Goal: Use online tool/utility: Utilize a website feature to perform a specific function

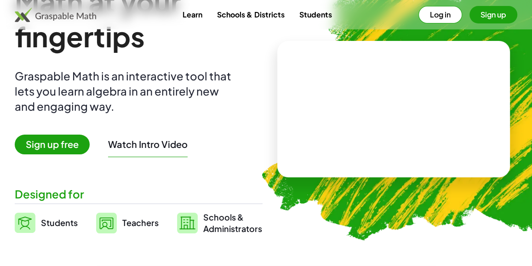
scroll to position [68, 0]
click at [429, 13] on button "Log in" at bounding box center [441, 14] width 44 height 17
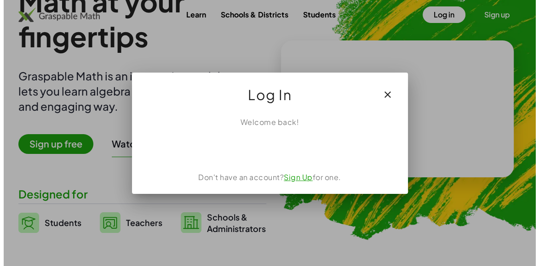
scroll to position [0, 0]
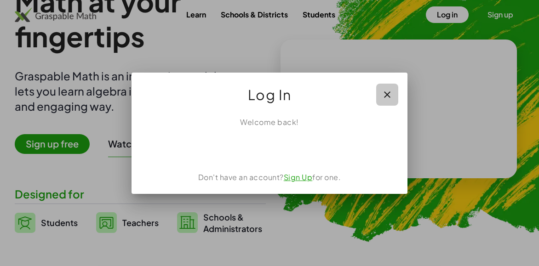
click at [386, 95] on icon "button" at bounding box center [387, 94] width 11 height 11
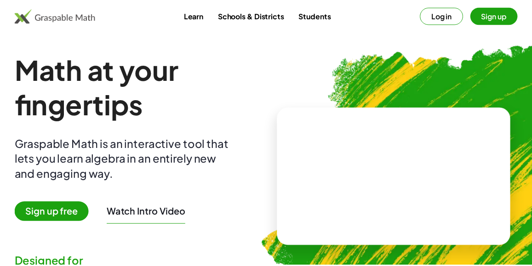
scroll to position [68, 0]
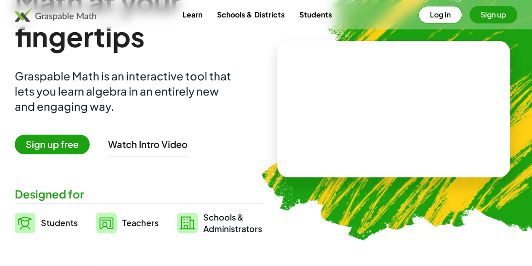
click at [367, 144] on video at bounding box center [394, 109] width 138 height 69
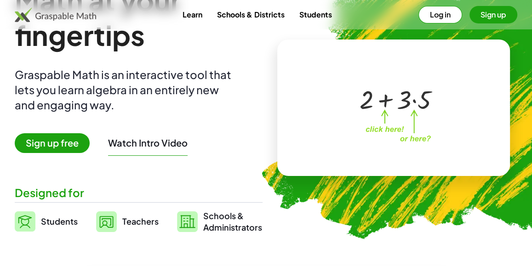
scroll to position [0, 0]
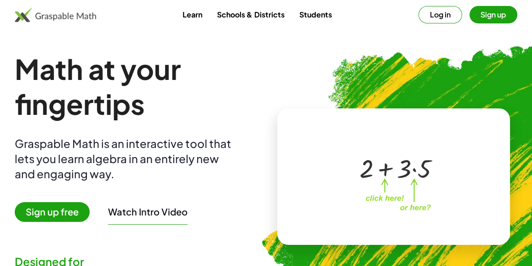
click at [194, 11] on link "Learn" at bounding box center [192, 14] width 35 height 17
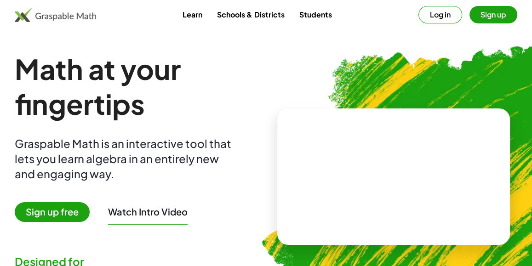
click at [312, 14] on link "Students" at bounding box center [315, 14] width 47 height 17
click at [388, 179] on video at bounding box center [394, 177] width 138 height 69
click at [413, 170] on div at bounding box center [395, 168] width 81 height 34
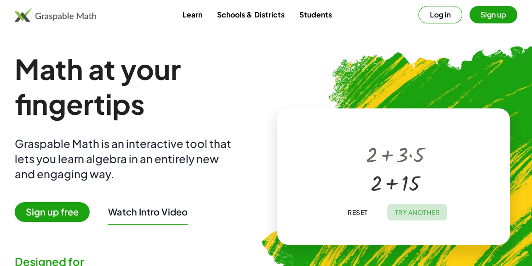
click at [405, 211] on span "Try Another" at bounding box center [417, 212] width 45 height 8
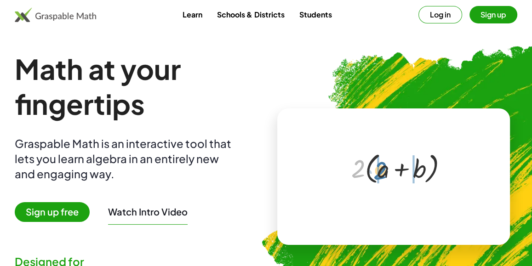
drag, startPoint x: 359, startPoint y: 168, endPoint x: 382, endPoint y: 169, distance: 23.1
click at [382, 169] on div at bounding box center [395, 168] width 97 height 38
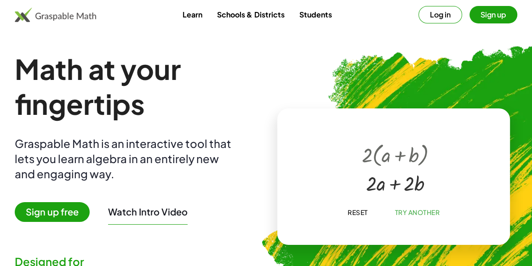
click at [405, 209] on span "Try Another" at bounding box center [417, 212] width 45 height 8
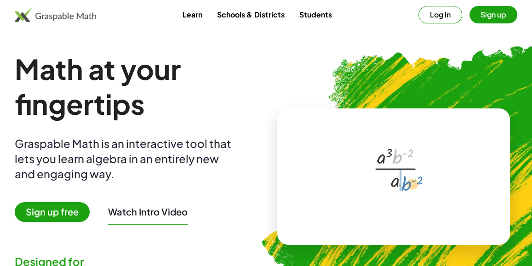
drag, startPoint x: 401, startPoint y: 160, endPoint x: 411, endPoint y: 187, distance: 28.7
click at [411, 187] on div at bounding box center [396, 168] width 54 height 50
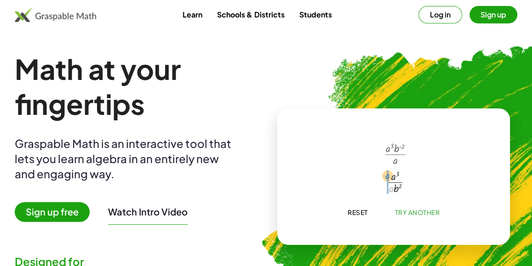
drag, startPoint x: 390, startPoint y: 190, endPoint x: 386, endPoint y: 178, distance: 13.1
click at [386, 178] on div at bounding box center [396, 182] width 32 height 28
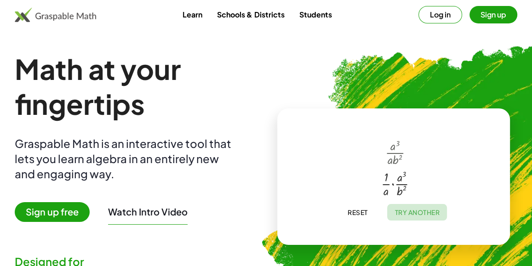
click at [407, 209] on span "Try Another" at bounding box center [417, 212] width 45 height 8
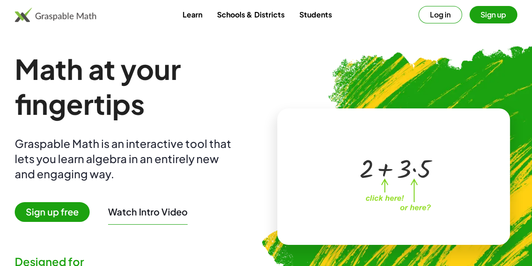
click at [407, 209] on div "+ 2 + · 3 · 5 ×" at bounding box center [393, 177] width 161 height 92
click at [379, 175] on div at bounding box center [395, 168] width 81 height 34
drag, startPoint x: 372, startPoint y: 168, endPoint x: 415, endPoint y: 169, distance: 43.3
click at [415, 169] on div at bounding box center [395, 168] width 81 height 34
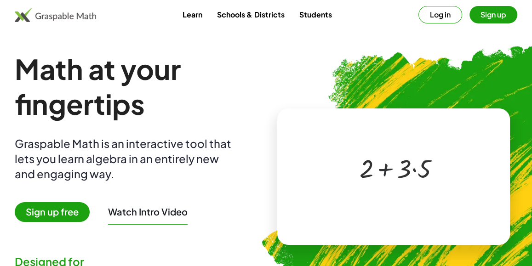
click at [384, 173] on div at bounding box center [395, 168] width 81 height 34
click at [415, 171] on div at bounding box center [395, 168] width 81 height 34
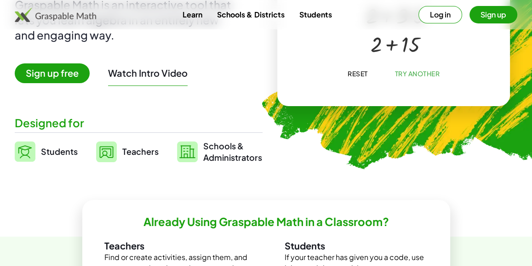
scroll to position [144, 0]
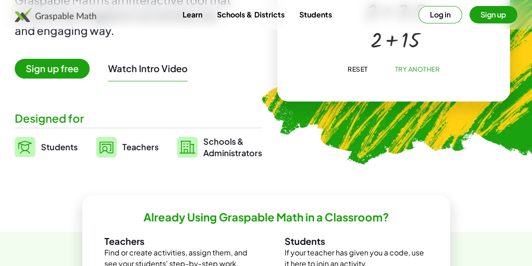
click at [402, 67] on span "Try Another" at bounding box center [417, 69] width 45 height 8
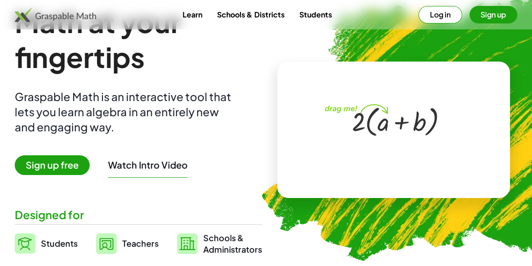
scroll to position [46, 0]
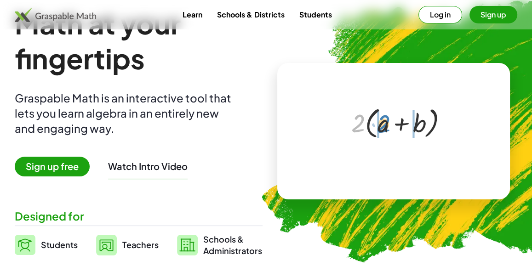
drag, startPoint x: 358, startPoint y: 124, endPoint x: 384, endPoint y: 124, distance: 25.8
click at [384, 124] on div at bounding box center [395, 123] width 97 height 38
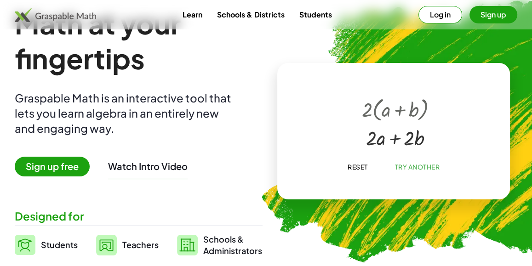
click at [406, 168] on span "Try Another" at bounding box center [417, 167] width 45 height 8
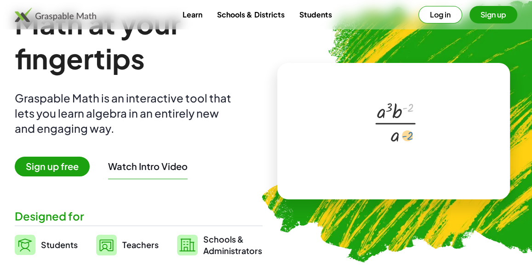
drag, startPoint x: 405, startPoint y: 111, endPoint x: 405, endPoint y: 139, distance: 28.5
click at [405, 139] on div at bounding box center [396, 122] width 54 height 50
drag, startPoint x: 399, startPoint y: 109, endPoint x: 411, endPoint y: 129, distance: 22.9
click at [411, 129] on div at bounding box center [396, 122] width 54 height 50
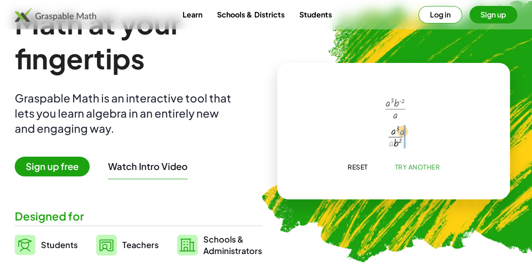
drag, startPoint x: 389, startPoint y: 145, endPoint x: 400, endPoint y: 133, distance: 16.3
click at [400, 133] on div at bounding box center [396, 136] width 32 height 28
drag, startPoint x: 403, startPoint y: 146, endPoint x: 387, endPoint y: 129, distance: 23.4
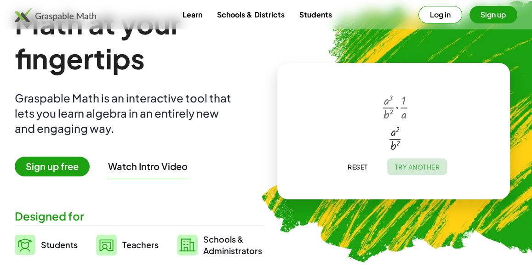
click at [404, 164] on span "Try Another" at bounding box center [417, 167] width 45 height 8
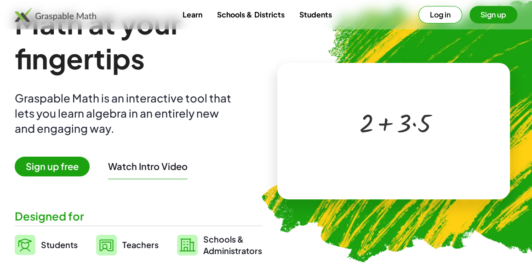
click at [385, 128] on div at bounding box center [395, 122] width 81 height 34
click at [414, 125] on div at bounding box center [395, 122] width 81 height 34
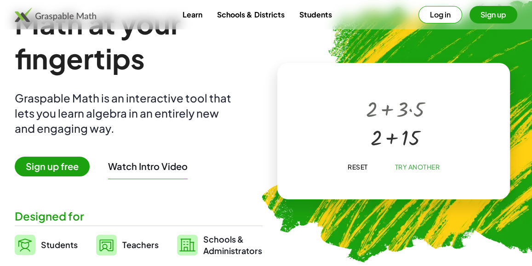
click at [393, 138] on div at bounding box center [396, 136] width 68 height 29
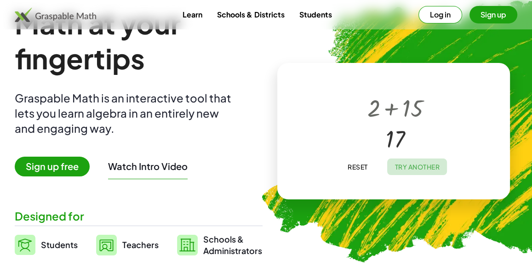
click at [408, 168] on span "Try Another" at bounding box center [417, 167] width 45 height 8
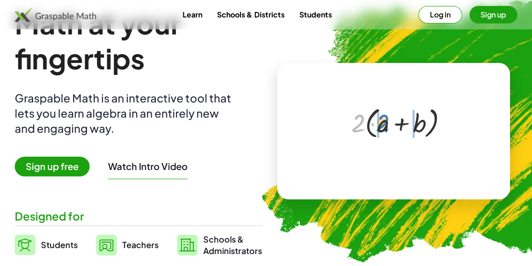
drag, startPoint x: 360, startPoint y: 128, endPoint x: 386, endPoint y: 130, distance: 25.9
click at [386, 130] on div at bounding box center [395, 123] width 97 height 38
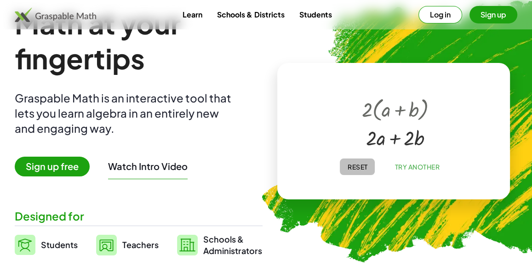
click at [357, 168] on span "Reset" at bounding box center [357, 167] width 20 height 8
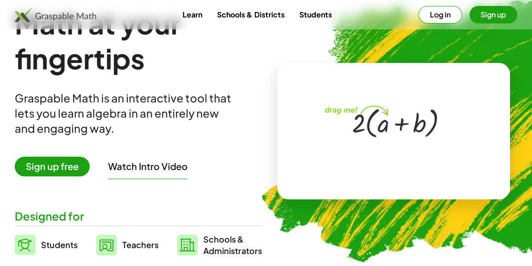
click at [442, 17] on button "Log in" at bounding box center [441, 14] width 44 height 17
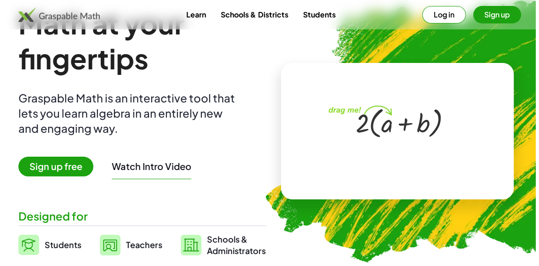
scroll to position [0, 0]
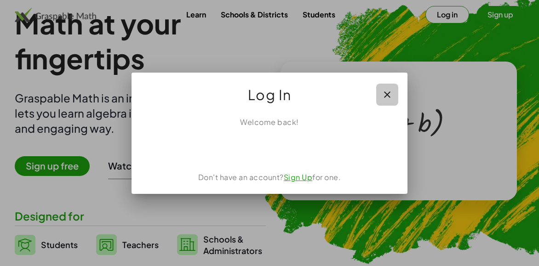
click at [386, 92] on icon "button" at bounding box center [387, 94] width 11 height 11
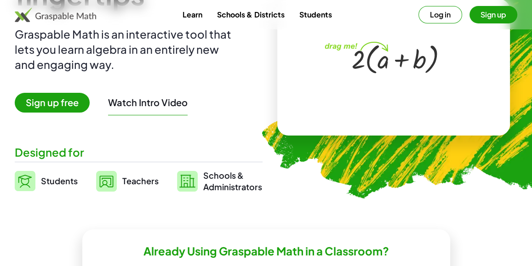
scroll to position [23, 0]
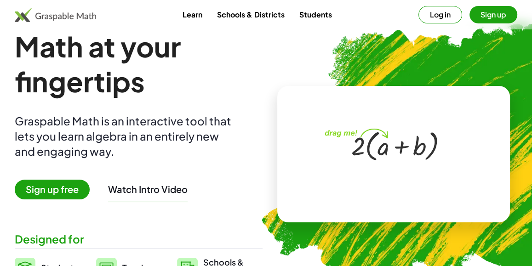
click at [231, 19] on link "Schools & Districts" at bounding box center [251, 14] width 82 height 17
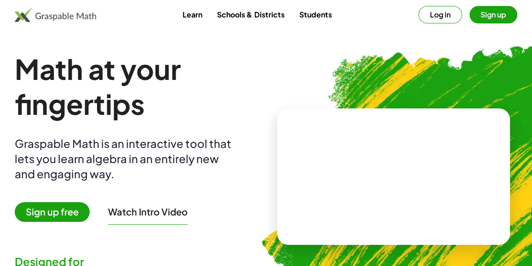
scroll to position [23, 0]
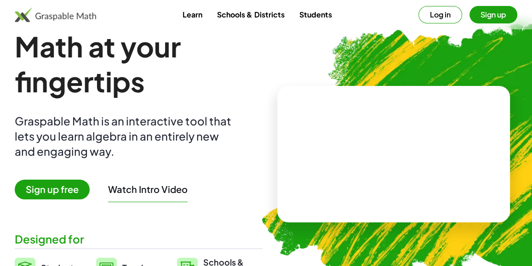
click at [306, 16] on link "Students" at bounding box center [315, 14] width 47 height 17
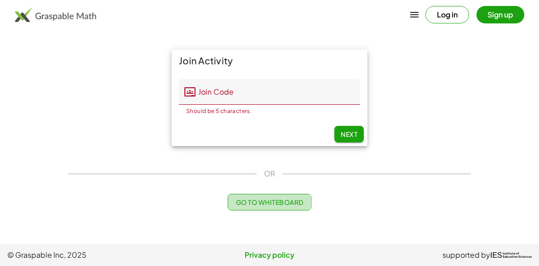
click at [268, 203] on span "Go to Whiteboard" at bounding box center [270, 202] width 68 height 8
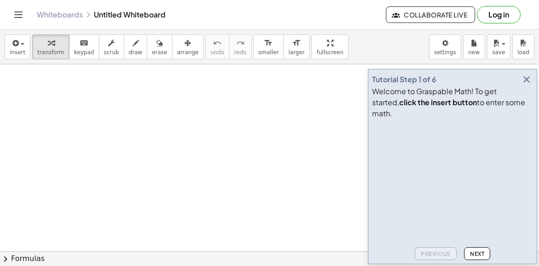
click at [527, 85] on icon "button" at bounding box center [526, 79] width 11 height 11
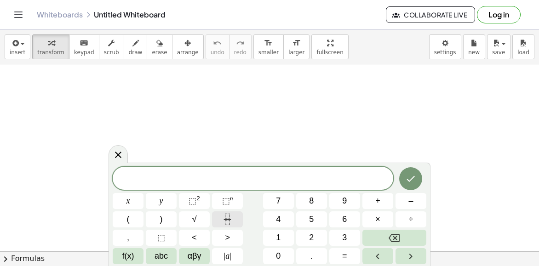
click at [227, 220] on icon "Fraction" at bounding box center [228, 220] width 12 height 12
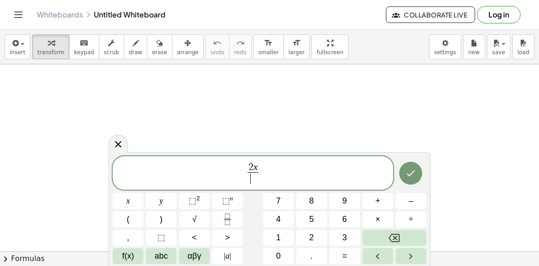
click at [249, 182] on span "​" at bounding box center [254, 179] width 12 height 12
click at [261, 173] on span "2 x 3 ​ ​" at bounding box center [253, 174] width 281 height 24
click at [229, 224] on icon "Fraction" at bounding box center [228, 220] width 12 height 12
click at [266, 181] on span "​" at bounding box center [267, 179] width 7 height 12
click at [278, 174] on span "2 x 3 ​ + 1 7 ​ ​" at bounding box center [253, 174] width 281 height 24
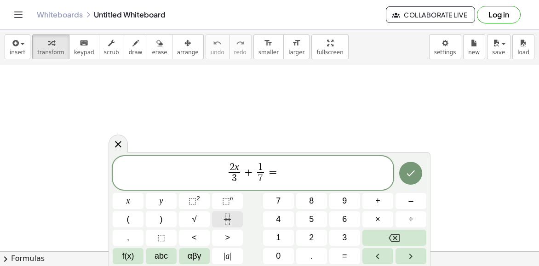
click at [228, 224] on icon "Fraction" at bounding box center [228, 220] width 12 height 12
click at [281, 180] on span "​" at bounding box center [279, 179] width 6 height 12
click at [283, 172] on span "x 2 ​ ​" at bounding box center [279, 174] width 11 height 23
click at [282, 173] on span "2 ​" at bounding box center [279, 179] width 7 height 12
click at [284, 172] on span "x 2 ​" at bounding box center [279, 174] width 11 height 23
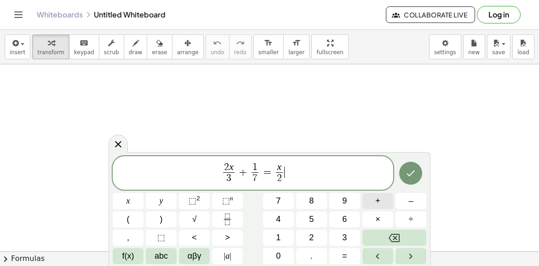
click at [370, 198] on button "+" at bounding box center [378, 201] width 31 height 16
click at [223, 220] on icon "Fraction" at bounding box center [228, 220] width 12 height 12
click at [294, 179] on span "​" at bounding box center [291, 179] width 7 height 12
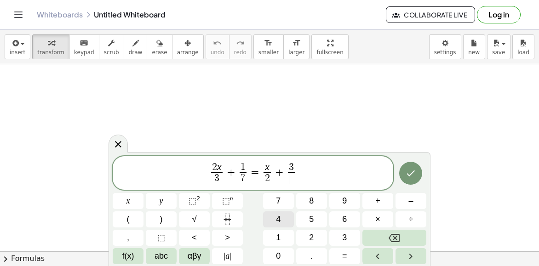
click at [278, 215] on span "4" at bounding box center [278, 220] width 5 height 12
click at [414, 179] on icon "Done" at bounding box center [410, 173] width 11 height 11
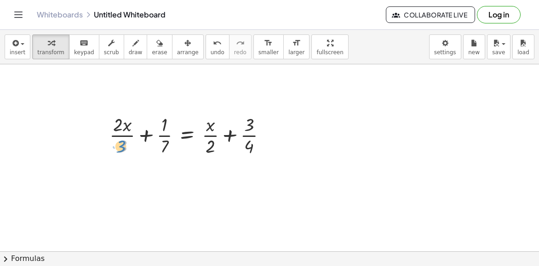
click at [123, 146] on div at bounding box center [192, 135] width 174 height 46
drag, startPoint x: 123, startPoint y: 146, endPoint x: 168, endPoint y: 145, distance: 44.6
click at [168, 145] on div at bounding box center [192, 135] width 174 height 46
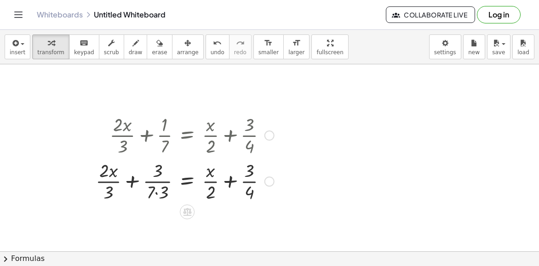
drag, startPoint x: 164, startPoint y: 142, endPoint x: 109, endPoint y: 194, distance: 75.5
click at [187, 136] on div "+ · 2 · x · 3 + · 1 · 7 = + · x · 2 + · 3 · 4 + · 2 · x + · 7 = + · x · 2 + · 3…" at bounding box center [187, 136] width 0 height 0
click at [157, 191] on div at bounding box center [185, 181] width 188 height 46
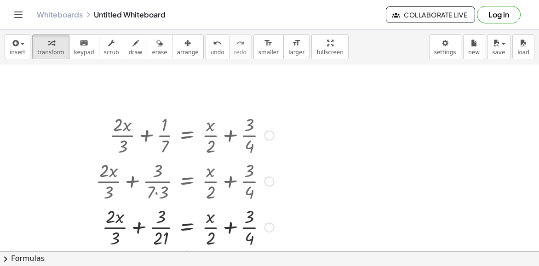
click at [268, 226] on div at bounding box center [270, 228] width 10 height 10
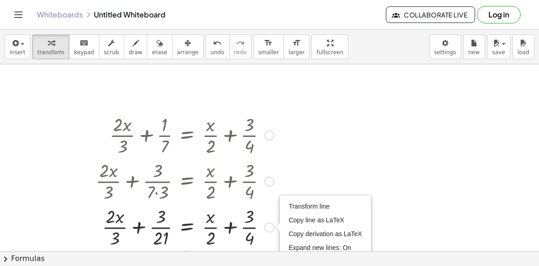
click at [269, 227] on div "Transform line Copy line as LaTeX Copy derivation as LaTeX Expand new lines: On" at bounding box center [270, 228] width 10 height 10
click at [265, 179] on div at bounding box center [270, 182] width 10 height 10
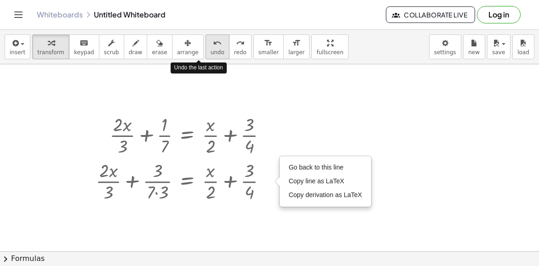
click at [213, 43] on icon "undo" at bounding box center [217, 43] width 9 height 11
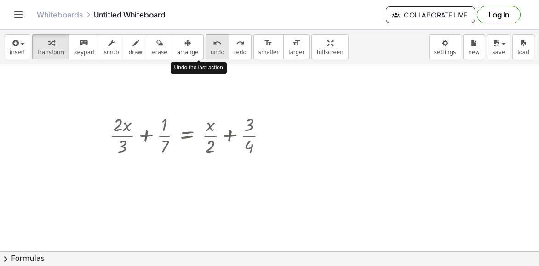
click at [213, 43] on icon "undo" at bounding box center [217, 43] width 9 height 11
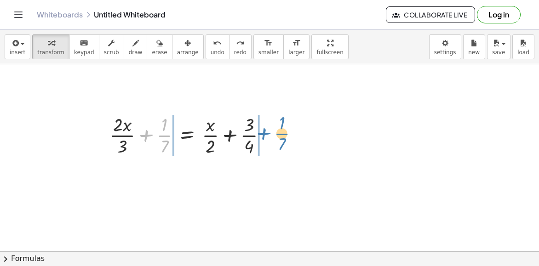
drag, startPoint x: 165, startPoint y: 135, endPoint x: 282, endPoint y: 133, distance: 117.4
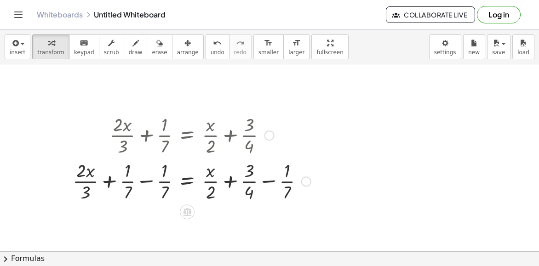
click at [147, 180] on div at bounding box center [192, 181] width 248 height 46
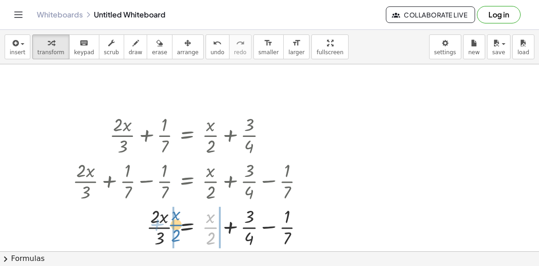
drag, startPoint x: 212, startPoint y: 225, endPoint x: 177, endPoint y: 222, distance: 34.6
click at [177, 222] on div at bounding box center [192, 227] width 248 height 46
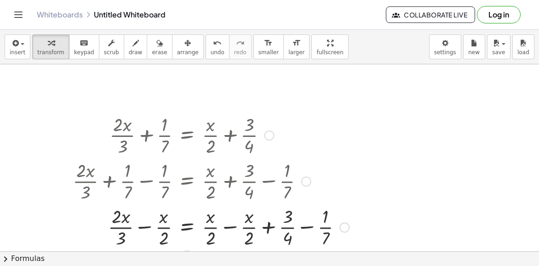
click at [226, 226] on div at bounding box center [211, 227] width 286 height 46
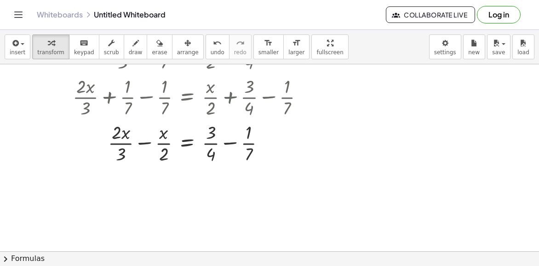
scroll to position [92, 0]
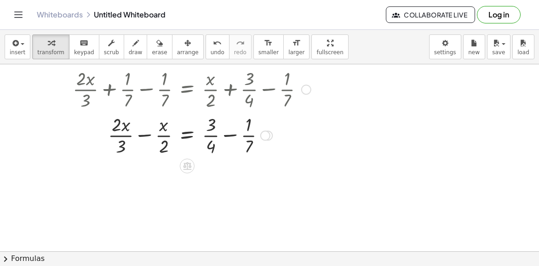
click at [142, 135] on div at bounding box center [192, 135] width 248 height 46
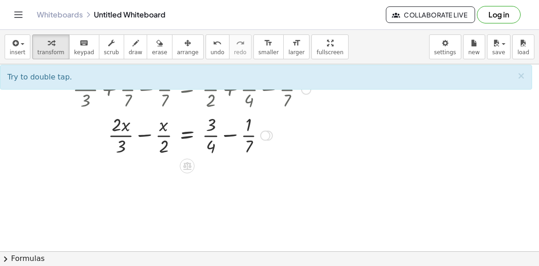
click at [144, 135] on div at bounding box center [192, 135] width 248 height 46
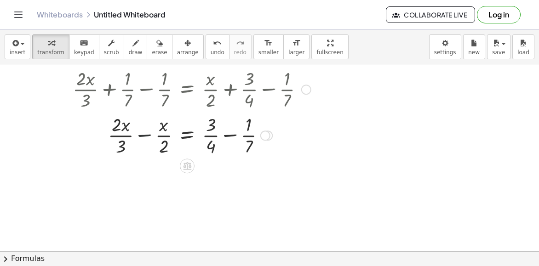
click at [144, 135] on div at bounding box center [192, 135] width 248 height 46
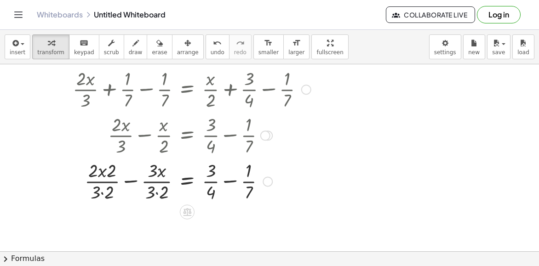
click at [157, 193] on div at bounding box center [192, 181] width 248 height 46
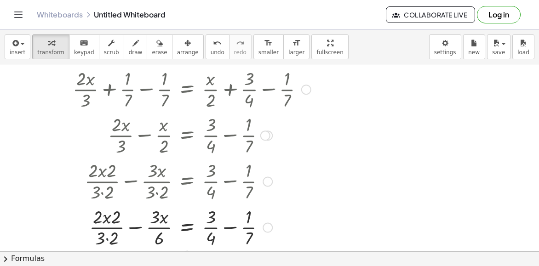
click at [107, 238] on div at bounding box center [192, 227] width 248 height 46
click at [137, 226] on div at bounding box center [192, 227] width 248 height 46
click at [140, 216] on div at bounding box center [192, 227] width 248 height 46
click at [117, 218] on div at bounding box center [192, 227] width 248 height 46
click at [103, 174] on div at bounding box center [190, 181] width 252 height 46
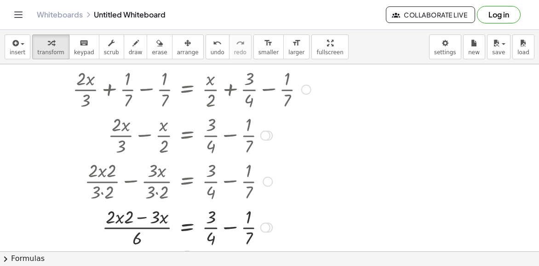
click at [119, 217] on div at bounding box center [192, 227] width 248 height 46
click at [234, 226] on div at bounding box center [192, 227] width 248 height 46
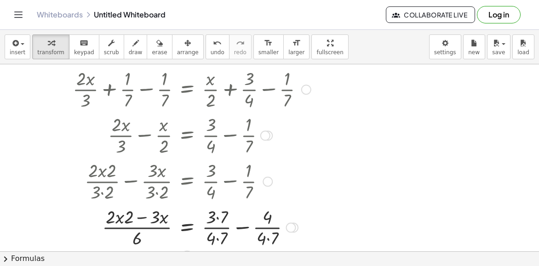
click at [217, 238] on div at bounding box center [192, 227] width 248 height 46
click at [268, 238] on div at bounding box center [192, 227] width 248 height 46
click at [215, 217] on div at bounding box center [192, 227] width 248 height 46
click at [217, 218] on div at bounding box center [192, 227] width 248 height 46
drag, startPoint x: 129, startPoint y: 218, endPoint x: 105, endPoint y: 217, distance: 23.9
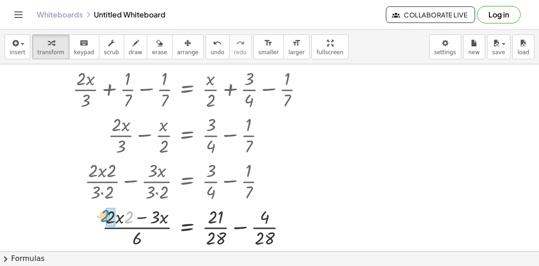
click at [105, 217] on div at bounding box center [192, 227] width 248 height 46
click at [237, 227] on div at bounding box center [192, 227] width 248 height 46
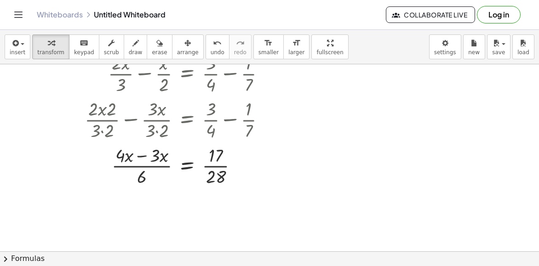
scroll to position [155, 0]
drag, startPoint x: 141, startPoint y: 178, endPoint x: 239, endPoint y: 161, distance: 99.1
click at [239, 161] on div at bounding box center [192, 164] width 248 height 46
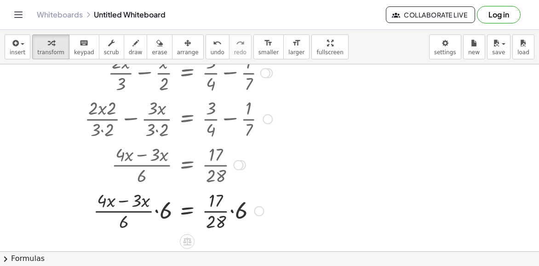
click at [155, 211] on div at bounding box center [192, 210] width 248 height 46
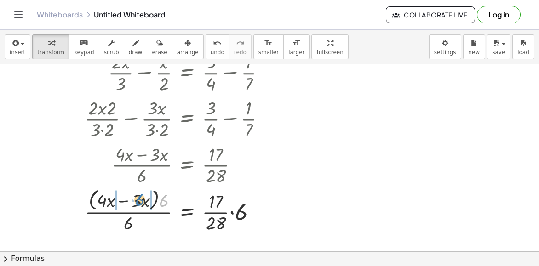
drag, startPoint x: 161, startPoint y: 201, endPoint x: 137, endPoint y: 200, distance: 23.9
click at [137, 200] on div at bounding box center [192, 210] width 248 height 49
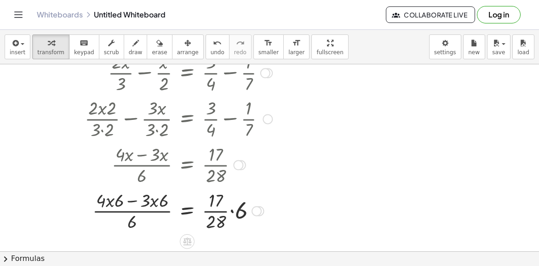
click at [110, 202] on div at bounding box center [192, 210] width 248 height 46
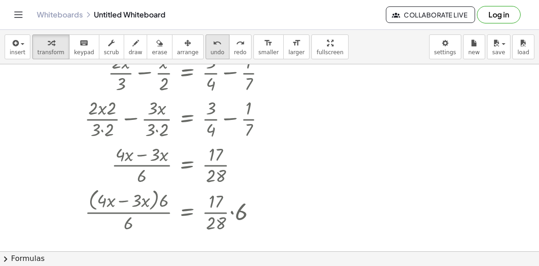
click at [206, 57] on button "undo undo" at bounding box center [218, 47] width 24 height 25
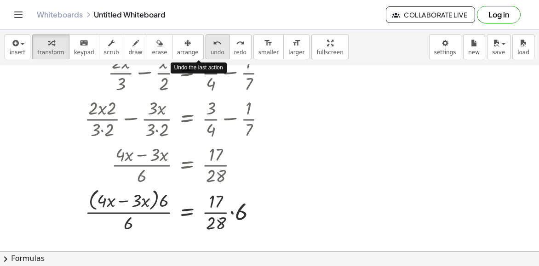
click at [206, 57] on button "undo undo" at bounding box center [218, 47] width 24 height 25
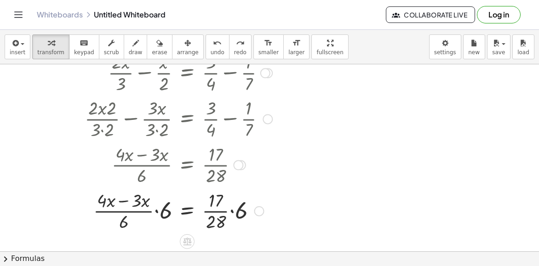
click at [231, 212] on div at bounding box center [195, 210] width 239 height 46
click at [221, 201] on div at bounding box center [192, 210] width 248 height 46
click at [220, 212] on div at bounding box center [192, 210] width 248 height 46
drag, startPoint x: 162, startPoint y: 214, endPoint x: 128, endPoint y: 226, distance: 35.7
click at [128, 226] on div at bounding box center [192, 210] width 248 height 46
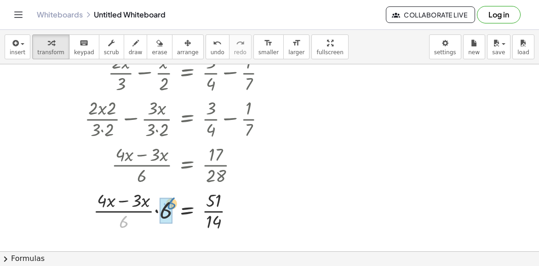
drag, startPoint x: 123, startPoint y: 222, endPoint x: 171, endPoint y: 204, distance: 51.3
click at [138, 209] on div at bounding box center [192, 210] width 248 height 46
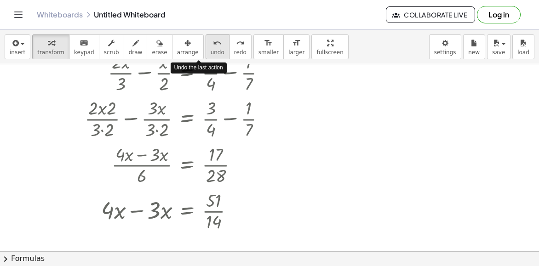
click at [213, 44] on icon "undo" at bounding box center [217, 43] width 9 height 11
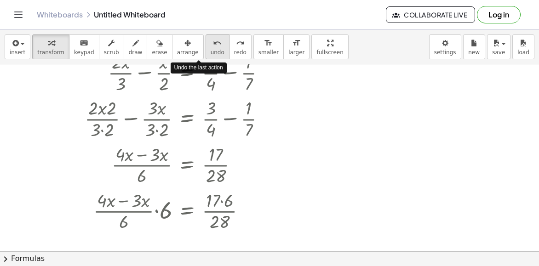
click at [213, 44] on icon "undo" at bounding box center [217, 43] width 9 height 11
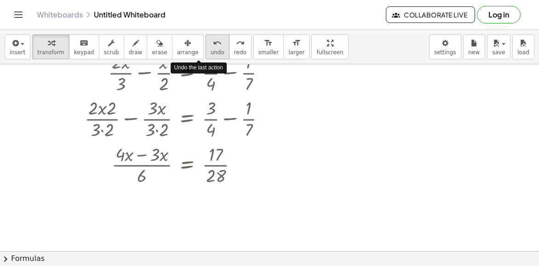
click at [213, 44] on icon "undo" at bounding box center [217, 43] width 9 height 11
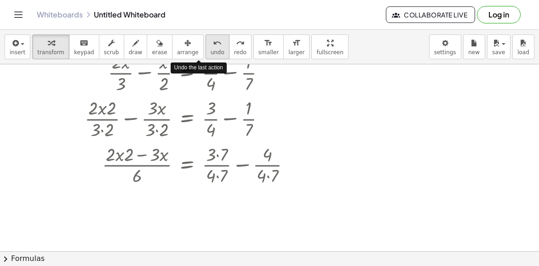
click at [213, 44] on icon "undo" at bounding box center [217, 43] width 9 height 11
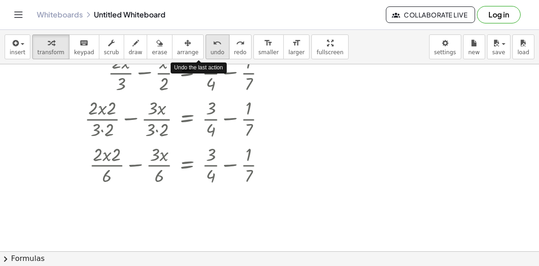
click at [213, 44] on icon "undo" at bounding box center [217, 43] width 9 height 11
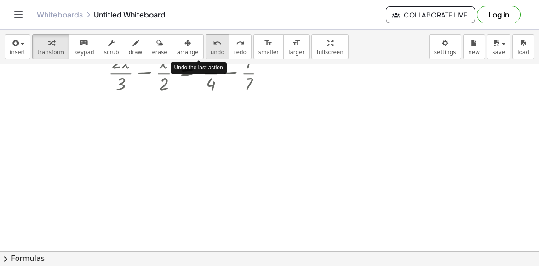
click at [213, 44] on icon "undo" at bounding box center [217, 43] width 9 height 11
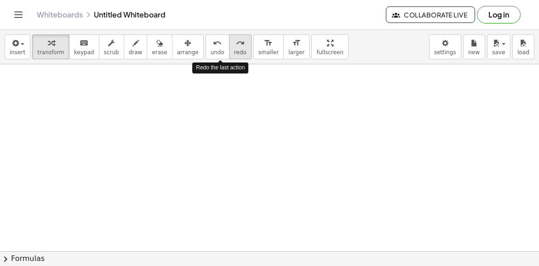
click at [234, 45] on div "redo" at bounding box center [240, 42] width 12 height 11
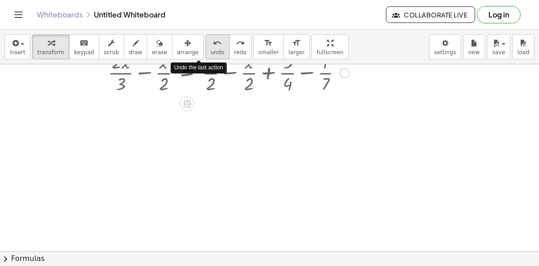
click at [213, 45] on icon "undo" at bounding box center [217, 43] width 9 height 11
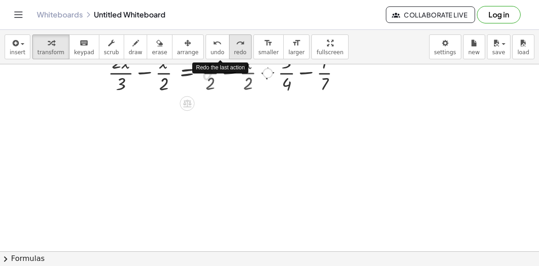
click at [236, 45] on icon "redo" at bounding box center [240, 43] width 9 height 11
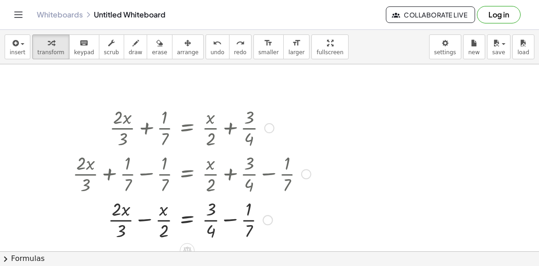
scroll to position [0, 0]
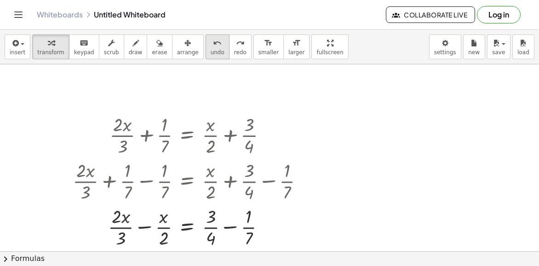
click at [211, 51] on span "undo" at bounding box center [218, 52] width 14 height 6
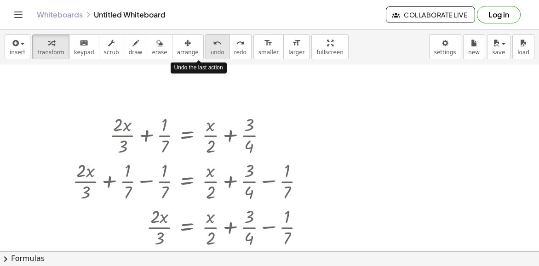
click at [211, 51] on span "undo" at bounding box center [218, 52] width 14 height 6
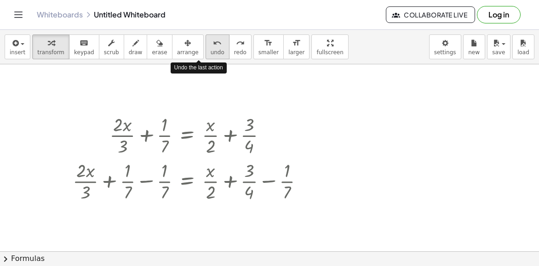
click at [211, 51] on span "undo" at bounding box center [218, 52] width 14 height 6
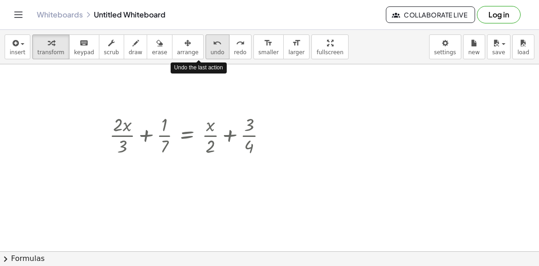
click at [211, 51] on span "undo" at bounding box center [218, 52] width 14 height 6
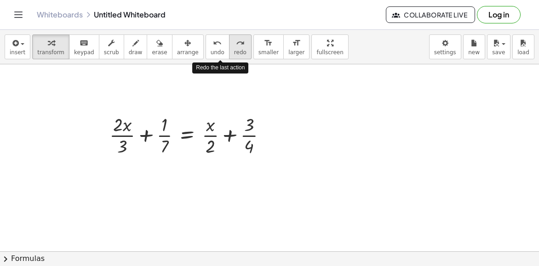
click at [234, 49] on span "redo" at bounding box center [240, 52] width 12 height 6
click at [236, 43] on icon "redo" at bounding box center [240, 43] width 9 height 11
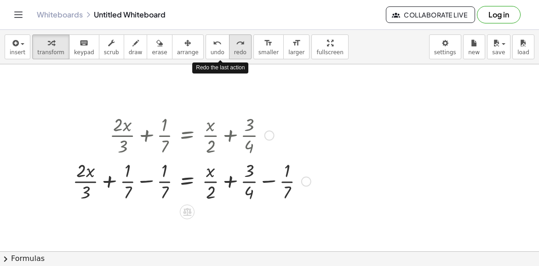
click at [236, 43] on icon "redo" at bounding box center [240, 43] width 9 height 11
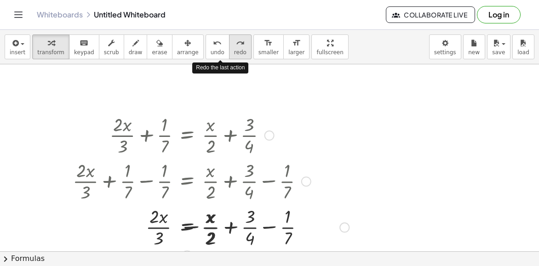
click at [236, 43] on icon "redo" at bounding box center [240, 43] width 9 height 11
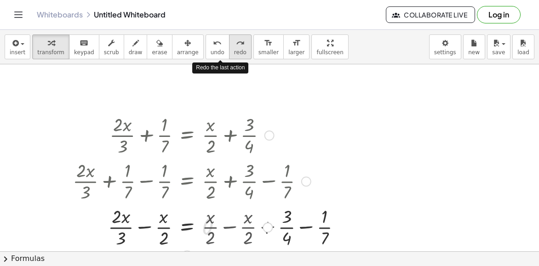
click at [236, 43] on icon "redo" at bounding box center [240, 43] width 9 height 11
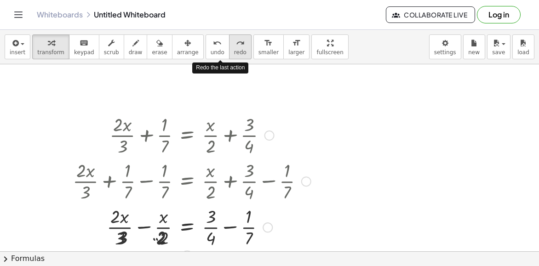
click at [236, 43] on icon "redo" at bounding box center [240, 43] width 9 height 11
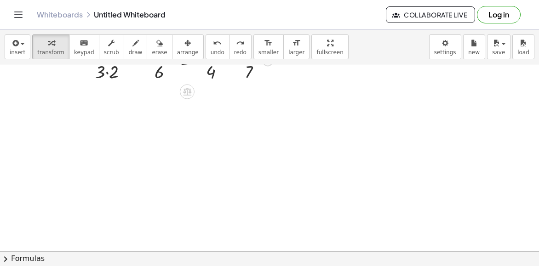
scroll to position [256, 0]
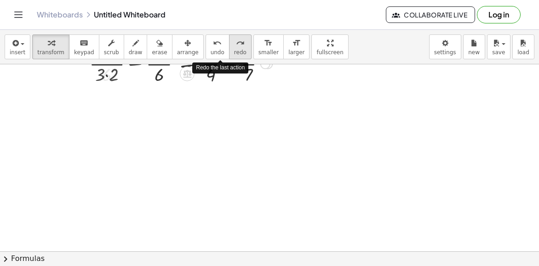
click at [234, 49] on span "redo" at bounding box center [240, 52] width 12 height 6
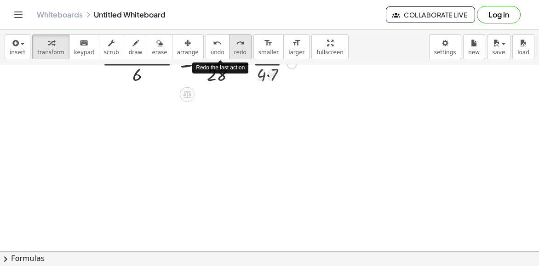
click at [234, 49] on span "redo" at bounding box center [240, 52] width 12 height 6
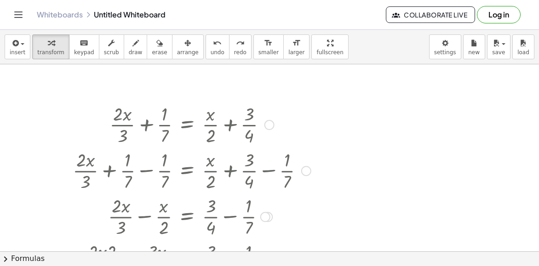
scroll to position [0, 0]
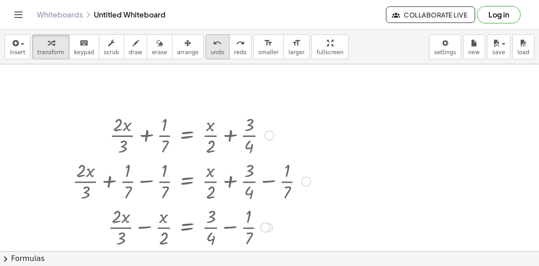
click at [211, 52] on span "undo" at bounding box center [218, 52] width 14 height 6
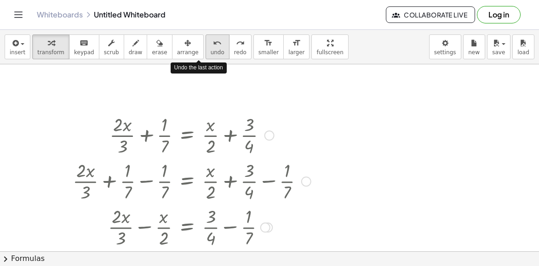
click at [211, 52] on span "undo" at bounding box center [218, 52] width 14 height 6
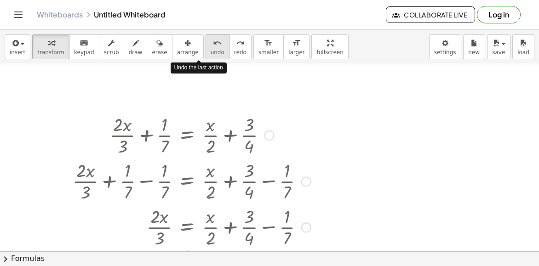
click at [211, 52] on span "undo" at bounding box center [218, 52] width 14 height 6
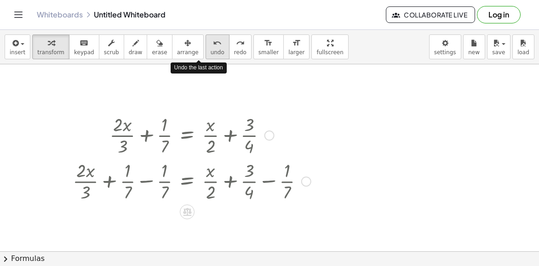
click at [211, 52] on span "undo" at bounding box center [218, 52] width 14 height 6
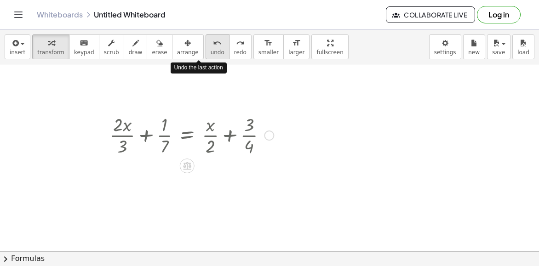
click at [211, 52] on span "undo" at bounding box center [218, 52] width 14 height 6
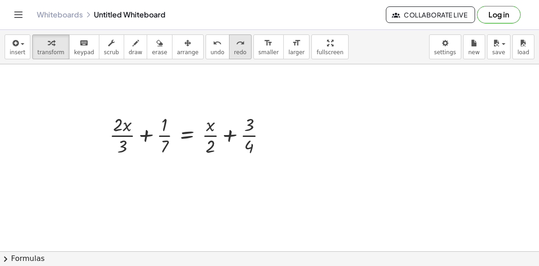
click at [234, 51] on span "redo" at bounding box center [240, 52] width 12 height 6
click at [236, 46] on icon "redo" at bounding box center [240, 43] width 9 height 11
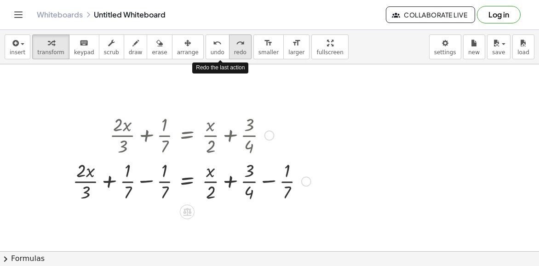
click at [236, 46] on icon "redo" at bounding box center [240, 43] width 9 height 11
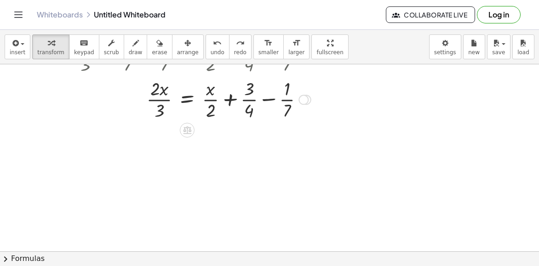
scroll to position [128, 0]
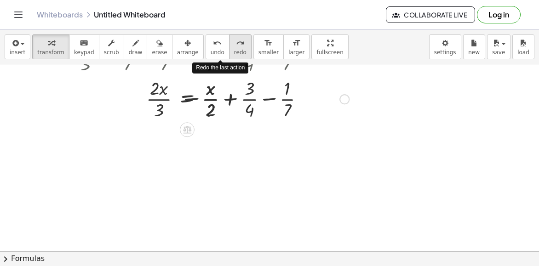
click at [236, 47] on icon "redo" at bounding box center [240, 43] width 9 height 11
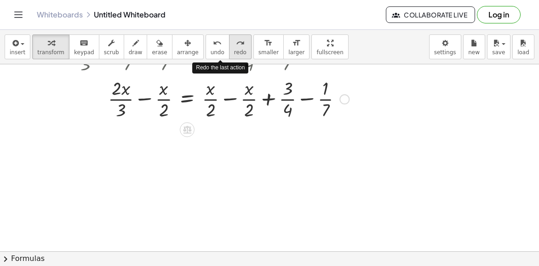
click at [236, 47] on icon "redo" at bounding box center [240, 43] width 9 height 11
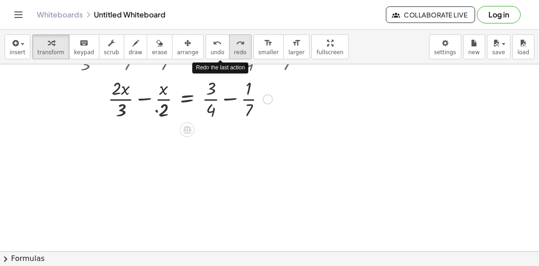
click at [236, 47] on icon "redo" at bounding box center [240, 43] width 9 height 11
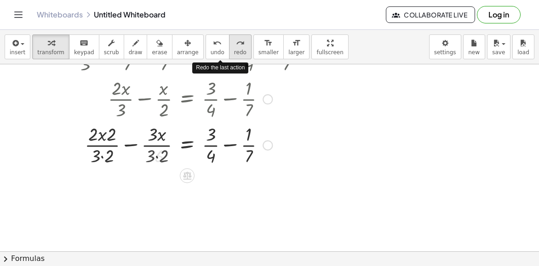
click at [236, 47] on icon "redo" at bounding box center [240, 43] width 9 height 11
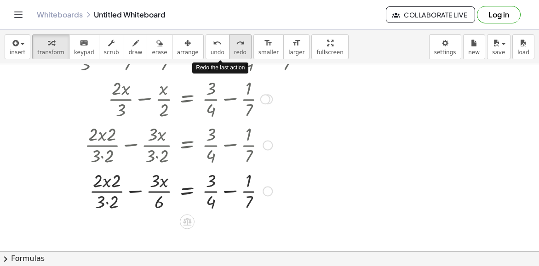
click at [236, 47] on icon "redo" at bounding box center [240, 43] width 9 height 11
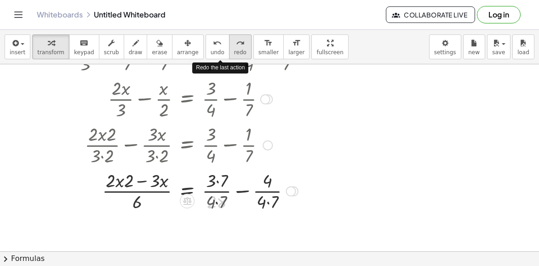
click at [236, 47] on icon "redo" at bounding box center [240, 43] width 9 height 11
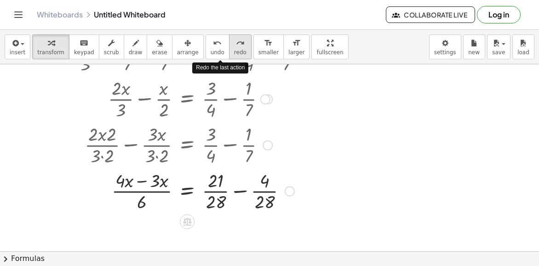
click at [236, 47] on icon "redo" at bounding box center [240, 43] width 9 height 11
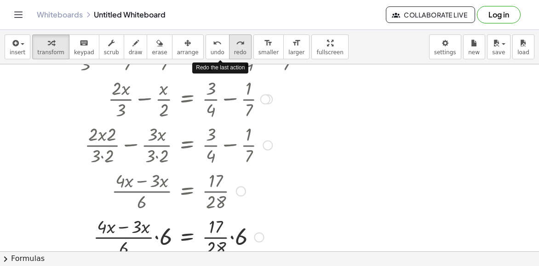
click at [236, 47] on icon "redo" at bounding box center [240, 43] width 9 height 11
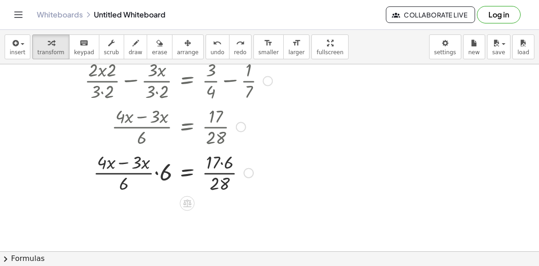
scroll to position [202, 0]
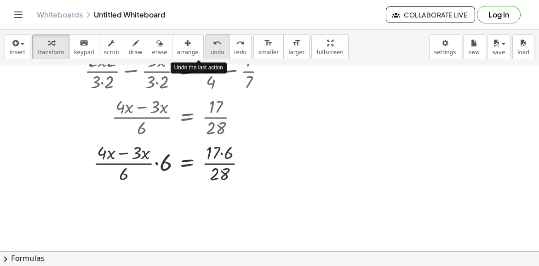
click at [211, 46] on div "undo" at bounding box center [218, 42] width 14 height 11
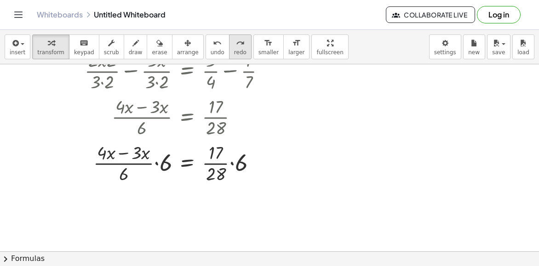
click at [229, 48] on button "redo redo" at bounding box center [240, 47] width 23 height 25
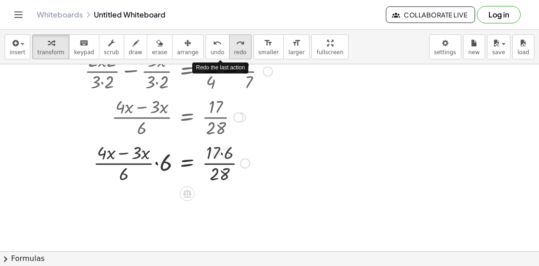
click at [229, 48] on button "redo redo" at bounding box center [240, 47] width 23 height 25
